Goal: Task Accomplishment & Management: Manage account settings

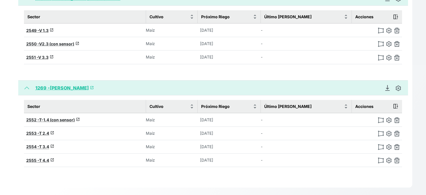
scroll to position [166, 0]
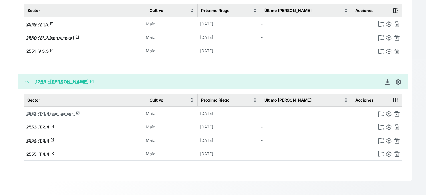
click at [68, 111] on span "T-1.4 (con sensor)" at bounding box center [57, 113] width 36 height 5
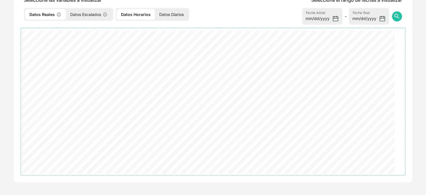
scroll to position [166, 0]
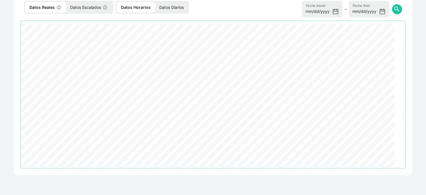
select select "2552"
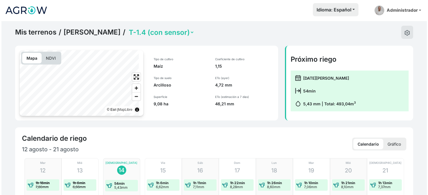
scroll to position [0, 0]
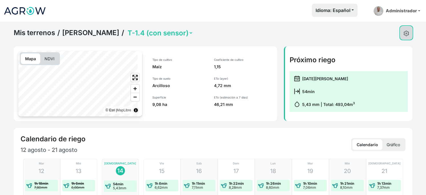
click at [404, 36] on img at bounding box center [406, 34] width 6 height 6
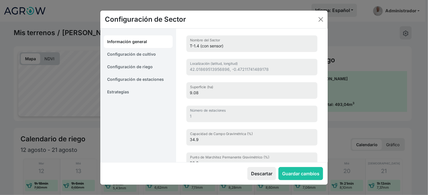
click at [135, 59] on link "Configuración de cultivo" at bounding box center [138, 54] width 69 height 13
select select "16214"
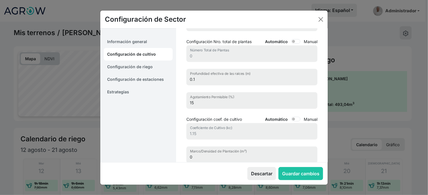
scroll to position [63, 0]
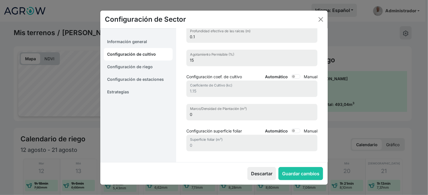
click at [144, 68] on link "Configuración de riego" at bounding box center [138, 66] width 69 height 13
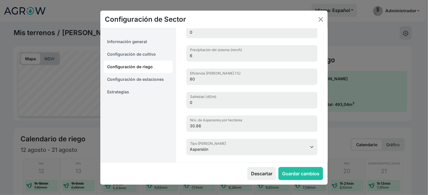
scroll to position [18, 0]
click at [125, 58] on link "Configuración de cultivo" at bounding box center [138, 54] width 69 height 13
select select "16214"
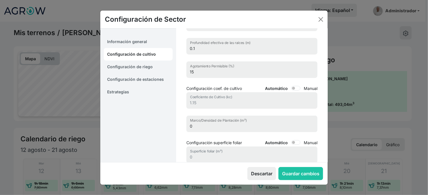
scroll to position [20, 0]
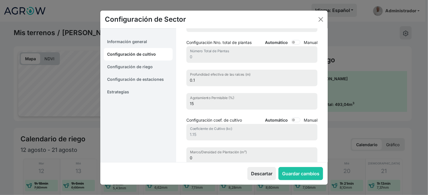
click at [138, 46] on link "Información general" at bounding box center [138, 41] width 69 height 13
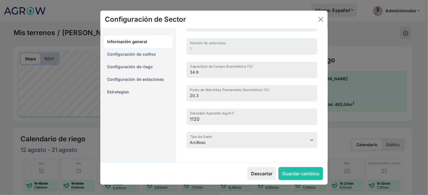
click at [144, 80] on link "Configuración de estaciones" at bounding box center [138, 79] width 69 height 13
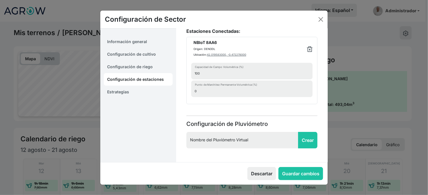
scroll to position [36, 0]
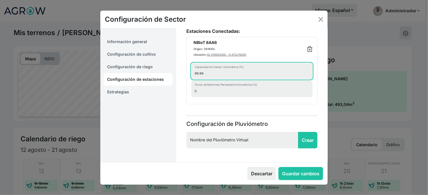
click at [298, 79] on input "99.99" at bounding box center [252, 71] width 122 height 17
click at [298, 79] on input "99.98" at bounding box center [252, 71] width 122 height 17
click at [298, 79] on input "99.97" at bounding box center [252, 71] width 122 height 17
click at [298, 79] on input "99.96" at bounding box center [252, 71] width 122 height 17
click at [298, 79] on input "99.95" at bounding box center [252, 71] width 122 height 17
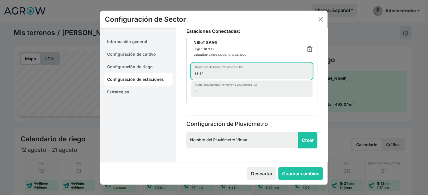
click at [298, 79] on input "99.94" at bounding box center [252, 71] width 122 height 17
click at [298, 79] on input "99.93" at bounding box center [252, 71] width 122 height 17
drag, startPoint x: 240, startPoint y: 87, endPoint x: 187, endPoint y: 87, distance: 52.8
click at [187, 87] on div "Estaciones Conectadas: NBIoT 8AA6 Origen: DENODL Ubicación: 42.019583000, -0.47…" at bounding box center [252, 66] width 138 height 76
type input "25"
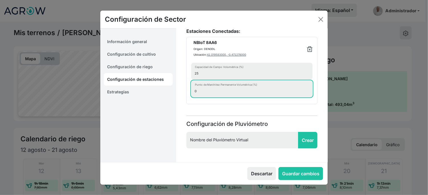
drag, startPoint x: 225, startPoint y: 112, endPoint x: 197, endPoint y: 110, distance: 28.0
click at [197, 97] on input "0" at bounding box center [252, 88] width 122 height 17
type input "7"
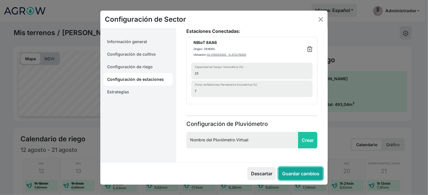
click at [293, 176] on button "Guardar cambios" at bounding box center [301, 173] width 45 height 13
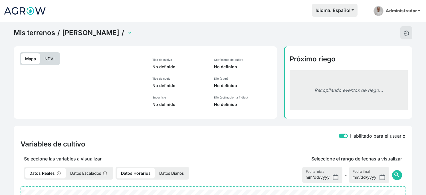
select select "2552"
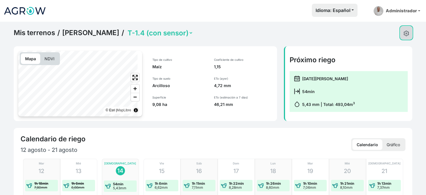
click at [405, 36] on img at bounding box center [406, 34] width 6 height 6
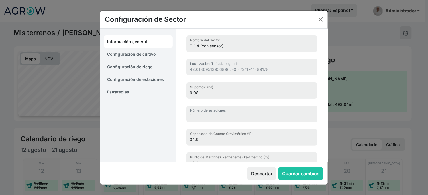
click at [121, 98] on link "Estrategias" at bounding box center [138, 92] width 69 height 13
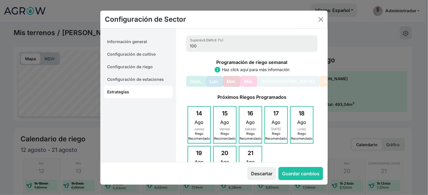
click at [136, 56] on link "Configuración de cultivo" at bounding box center [138, 54] width 69 height 13
select select "16214"
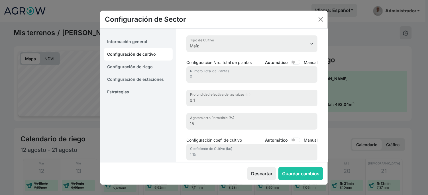
click at [141, 82] on link "Configuración de estaciones" at bounding box center [138, 79] width 69 height 13
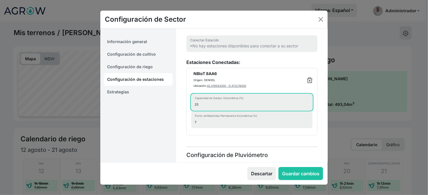
drag, startPoint x: 217, startPoint y: 120, endPoint x: 193, endPoint y: 118, distance: 23.7
click at [193, 118] on li "NBIoT 8AA6 Origen: DENODL Ubicación: 42.019583000, -0.472278000 25 Capacidad de…" at bounding box center [252, 101] width 131 height 67
type input "20"
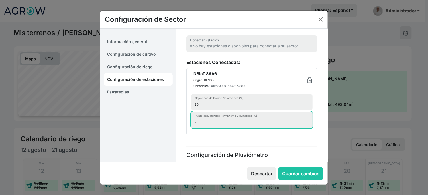
click at [198, 128] on input "7" at bounding box center [252, 120] width 122 height 17
type input "5"
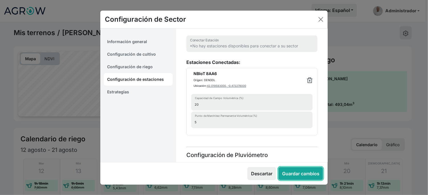
click at [290, 176] on button "Guardar cambios" at bounding box center [301, 173] width 45 height 13
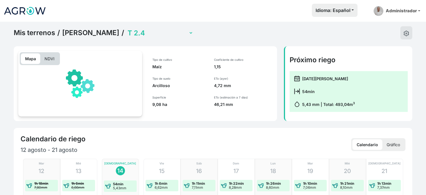
select select "2552"
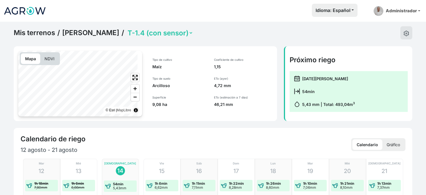
click at [50, 37] on link "Mis terrenos" at bounding box center [34, 33] width 41 height 9
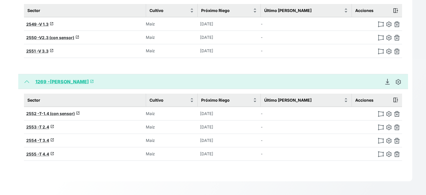
scroll to position [158, 0]
click at [75, 114] on span "T-1.4 (con sensor)" at bounding box center [57, 113] width 36 height 5
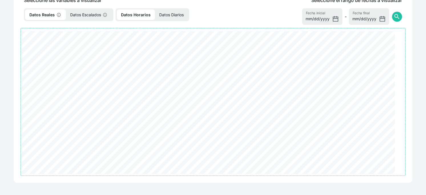
select select "2552"
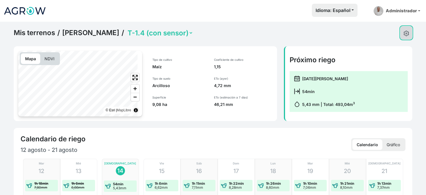
click at [405, 34] on button at bounding box center [406, 32] width 12 height 13
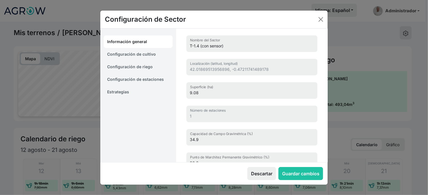
click at [139, 82] on link "Configuración de estaciones" at bounding box center [138, 79] width 69 height 13
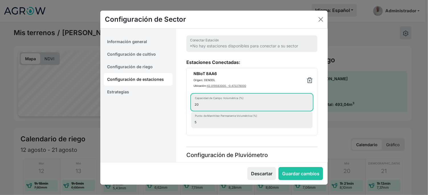
drag, startPoint x: 207, startPoint y: 120, endPoint x: 200, endPoint y: 121, distance: 7.2
click at [200, 110] on input "20" at bounding box center [252, 102] width 122 height 17
type input "23"
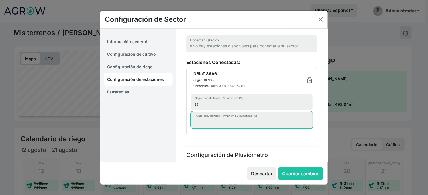
drag, startPoint x: 205, startPoint y: 146, endPoint x: 176, endPoint y: 145, distance: 28.8
click at [176, 145] on div "*No hay estaciones disponibles para conectar a su sector Conectar Estación Esta…" at bounding box center [252, 111] width 152 height 165
type input "8"
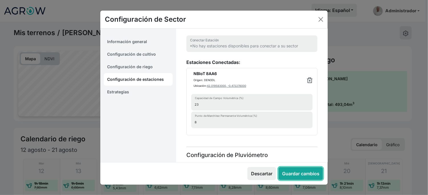
click at [295, 175] on button "Guardar cambios" at bounding box center [301, 173] width 45 height 13
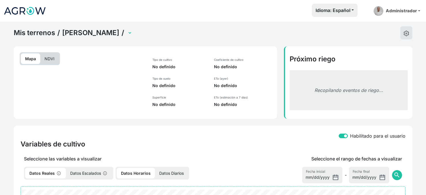
select select "2552"
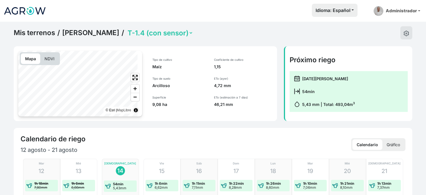
click at [92, 35] on link "[PERSON_NAME]" at bounding box center [90, 33] width 57 height 9
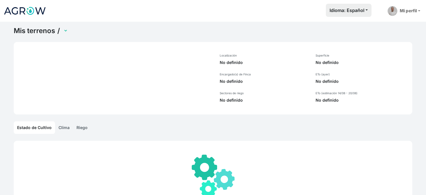
select select "1269"
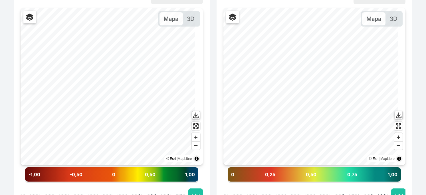
scroll to position [158, 0]
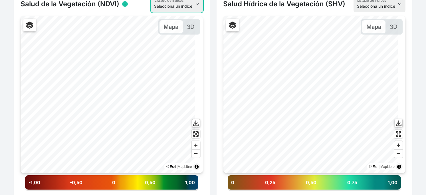
click at [192, 12] on select "Selecciona un índice NDVI NDMI SAVI FVC SHV Thermal" at bounding box center [177, 4] width 52 height 17
click at [210, 13] on div "Salud de la Vegetación (NDVI) info Selecciona un índice NDVI NDMI SAVI FVC SHV …" at bounding box center [111, 123] width 203 height 269
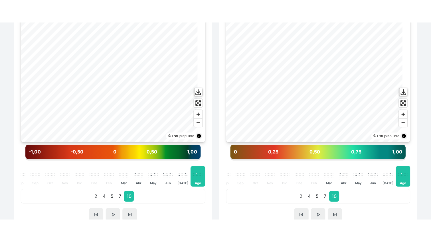
scroll to position [222, 0]
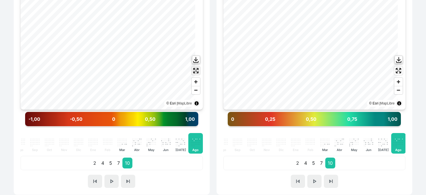
click at [196, 75] on span "Enter fullscreen" at bounding box center [196, 70] width 8 height 8
click at [177, 141] on p "." at bounding box center [177, 140] width 1 height 2
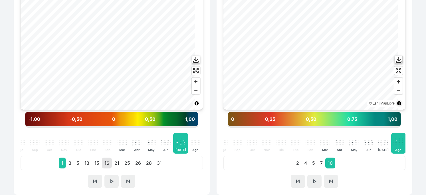
click at [110, 168] on p "16" at bounding box center [107, 162] width 10 height 11
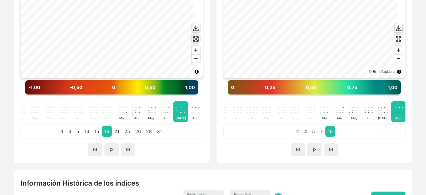
click at [195, 43] on span "Enter fullscreen" at bounding box center [196, 39] width 8 height 8
click at [188, 122] on div ". . . . . . . . . . . . . . . . . . . . . . . . . . . . . . . Ago" at bounding box center [195, 111] width 15 height 21
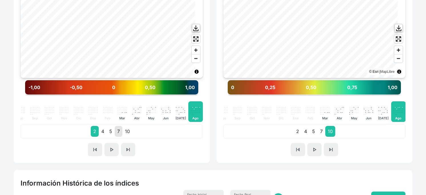
click at [119, 137] on p "7" at bounding box center [119, 131] width 8 height 11
click at [175, 108] on p "." at bounding box center [175, 107] width 1 height 2
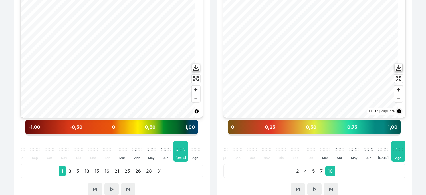
scroll to position [222, 0]
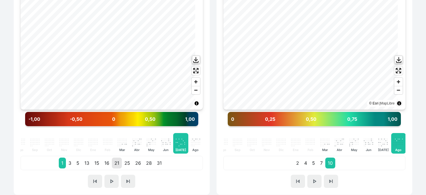
click at [122, 168] on p "21" at bounding box center [117, 162] width 10 height 11
click at [98, 168] on p "15" at bounding box center [97, 162] width 10 height 11
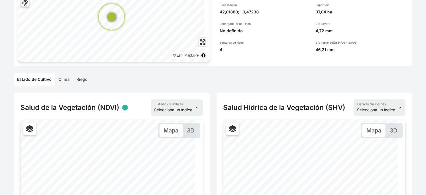
scroll to position [0, 0]
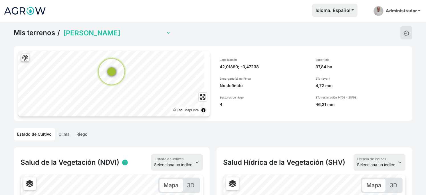
click at [34, 37] on link "Mis terrenos" at bounding box center [34, 33] width 41 height 9
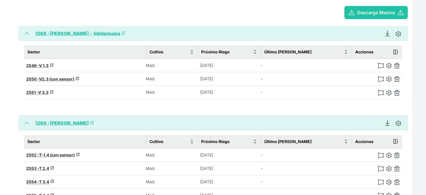
scroll to position [127, 0]
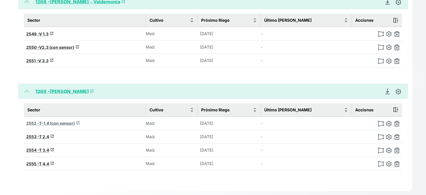
click at [72, 126] on span "T-1.4 (con sensor)" at bounding box center [57, 123] width 36 height 5
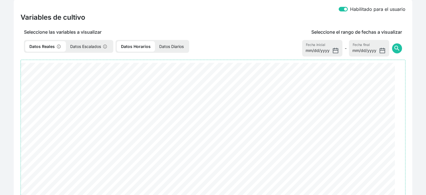
select select "2552"
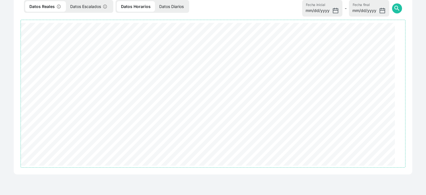
scroll to position [285, 0]
click at [316, 17] on input "[DATE]" at bounding box center [322, 8] width 40 height 17
click at [322, 17] on input "[DATE]" at bounding box center [322, 8] width 40 height 17
type input "2025-08-08"
click at [393, 12] on span "search" at bounding box center [396, 8] width 7 height 7
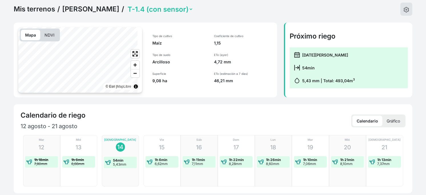
scroll to position [0, 0]
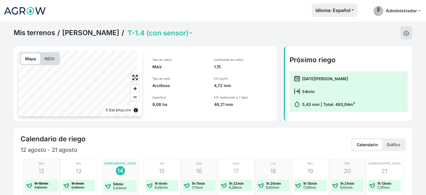
click at [93, 36] on link "[PERSON_NAME]" at bounding box center [90, 33] width 57 height 9
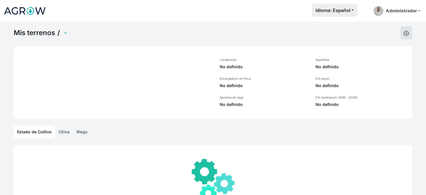
select select "1269"
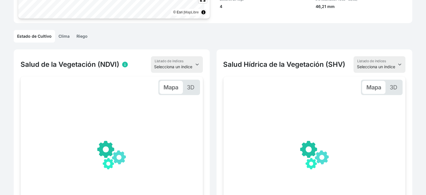
scroll to position [158, 0]
